Goal: Task Accomplishment & Management: Manage account settings

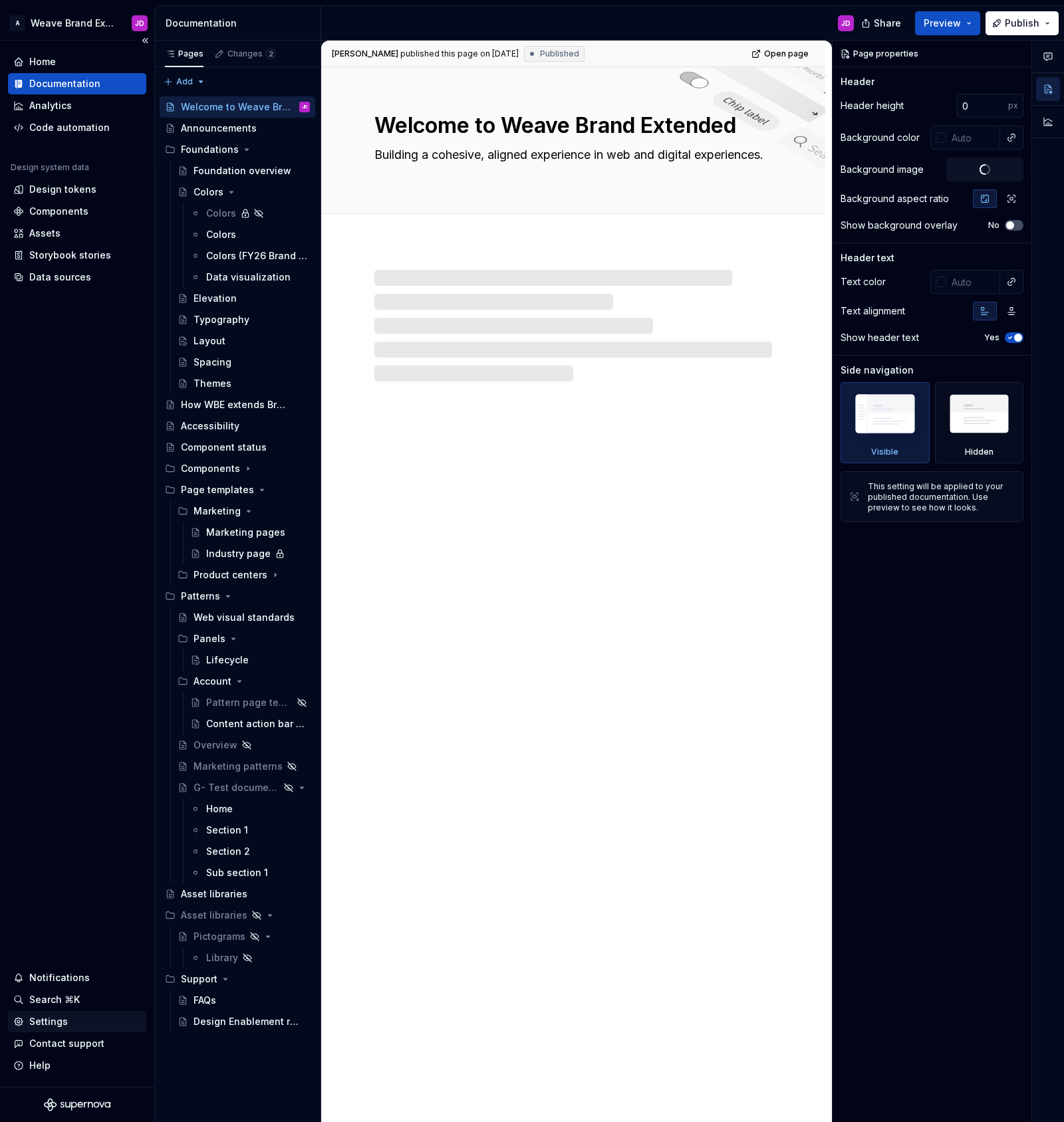
click at [52, 1018] on div "Settings" at bounding box center [48, 1021] width 39 height 14
type textarea "*"
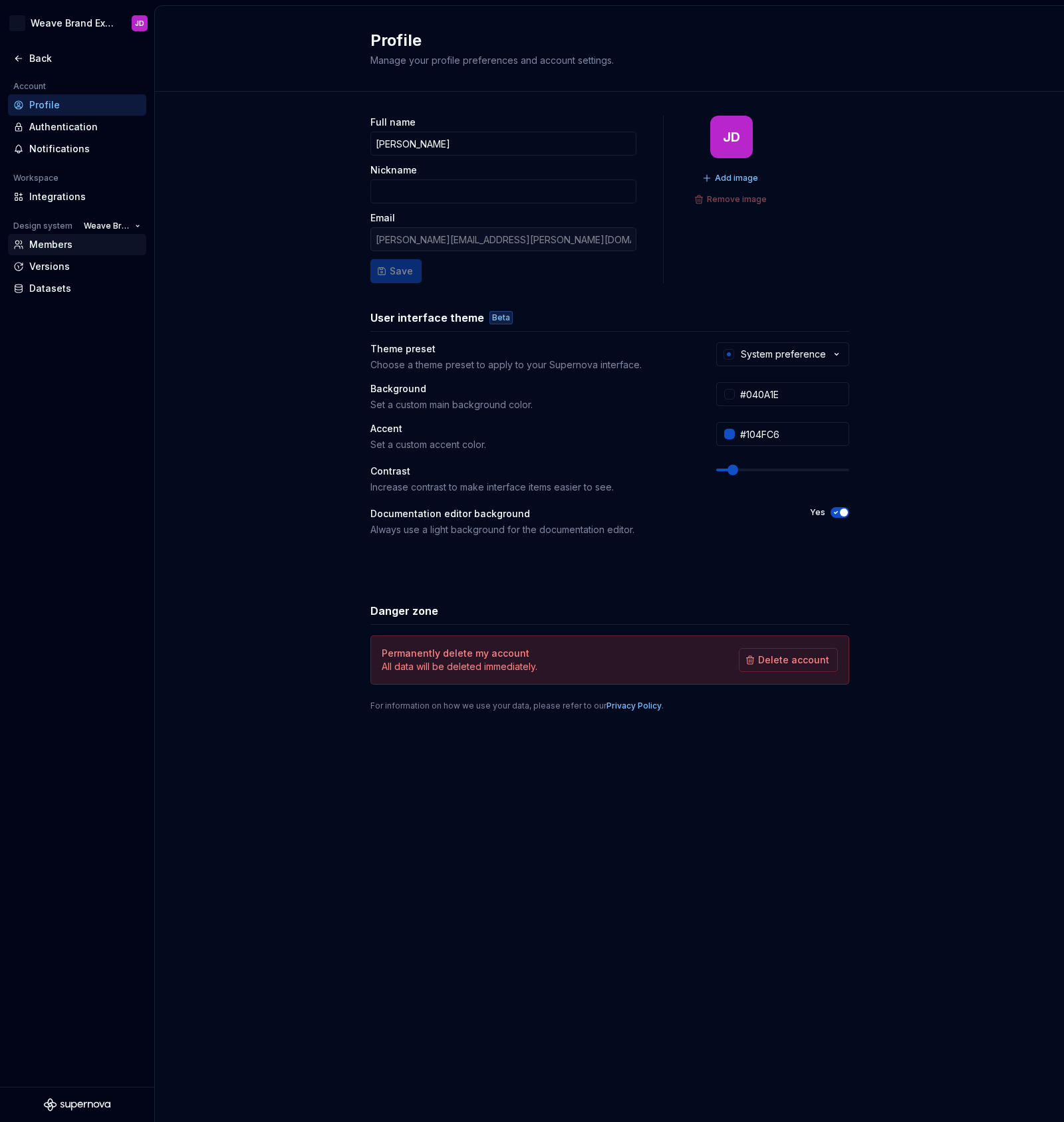
click at [55, 244] on div "Members" at bounding box center [86, 245] width 112 height 14
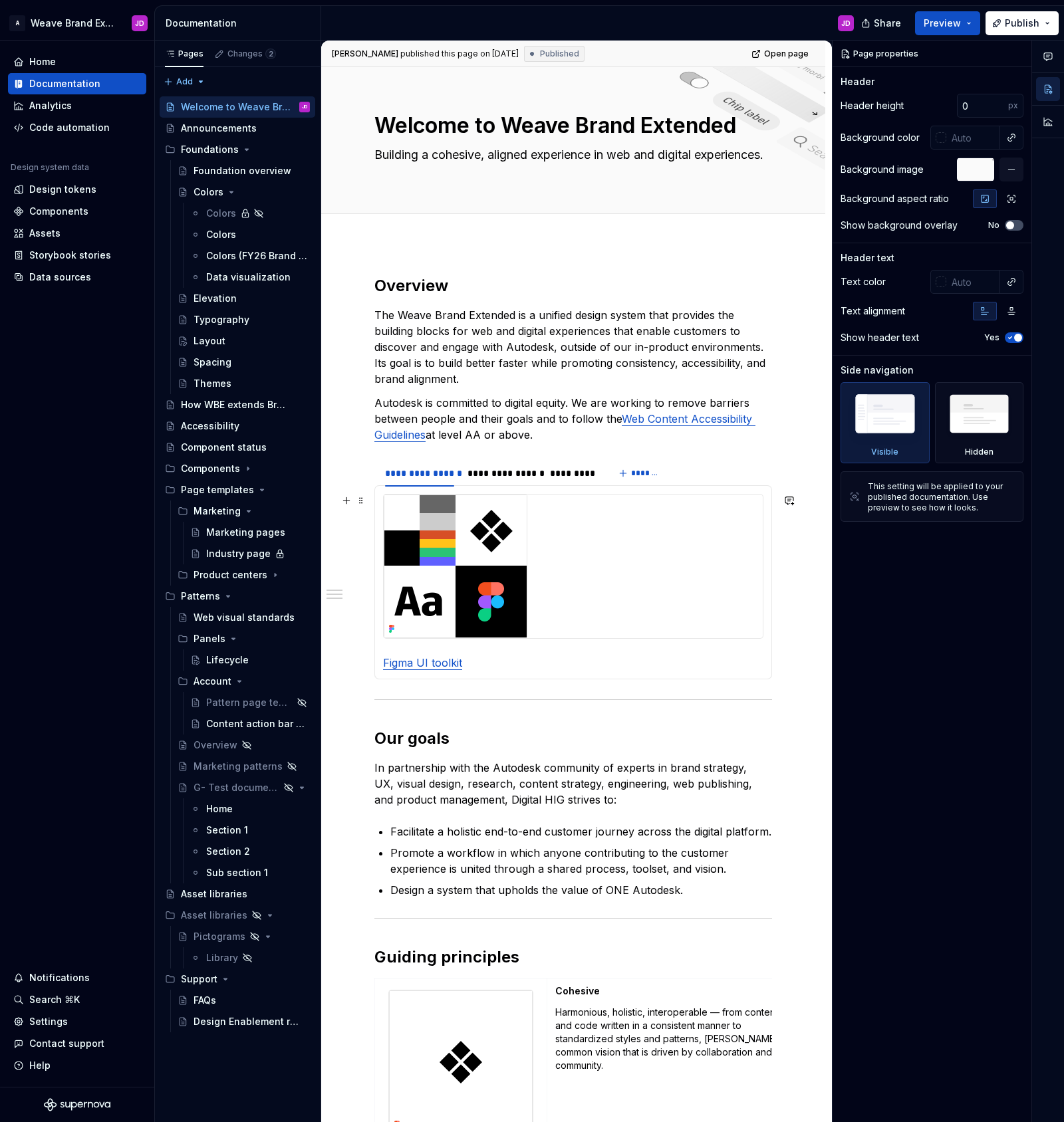
type textarea "*"
